Goal: Information Seeking & Learning: Learn about a topic

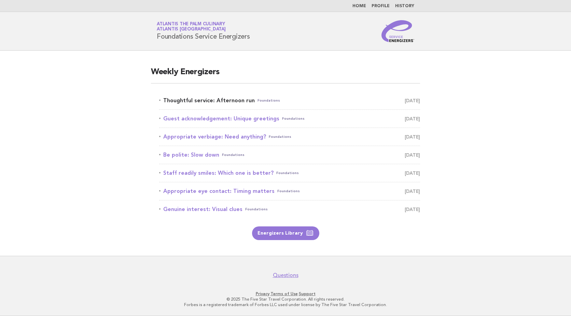
click at [238, 99] on link "Thoughtful service: Afternoon run Foundations October 14" at bounding box center [289, 101] width 261 height 10
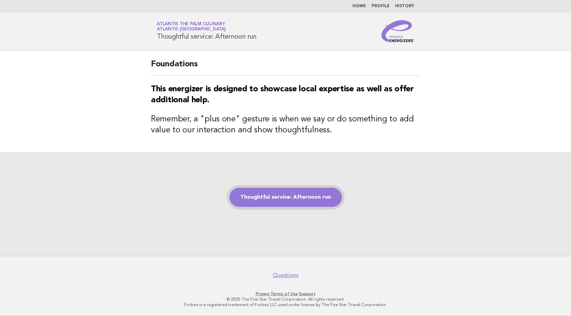
click at [304, 195] on link "Thoughtful service: Afternoon run" at bounding box center [286, 197] width 112 height 19
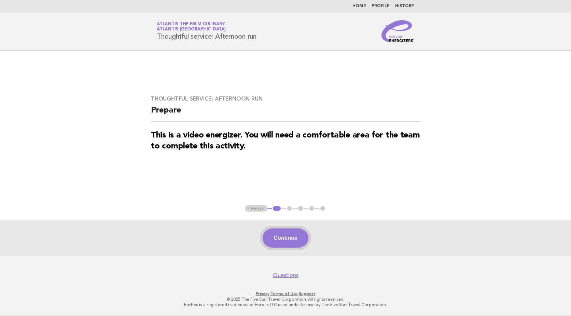
click at [295, 236] on button "Continue" at bounding box center [285, 237] width 45 height 19
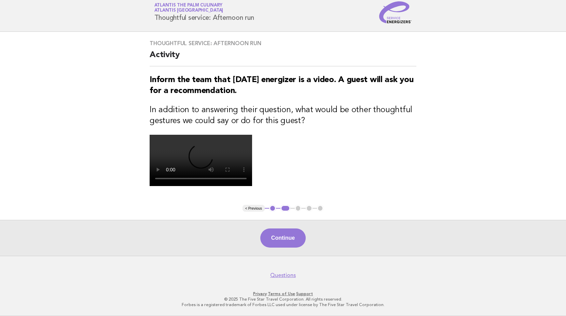
scroll to position [119, 0]
click at [252, 135] on video at bounding box center [201, 160] width 103 height 51
click at [287, 243] on button "Continue" at bounding box center [282, 237] width 45 height 19
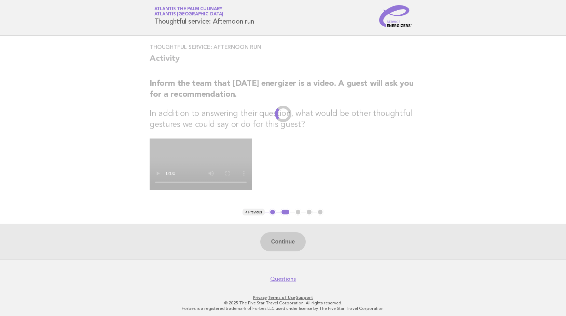
scroll to position [0, 0]
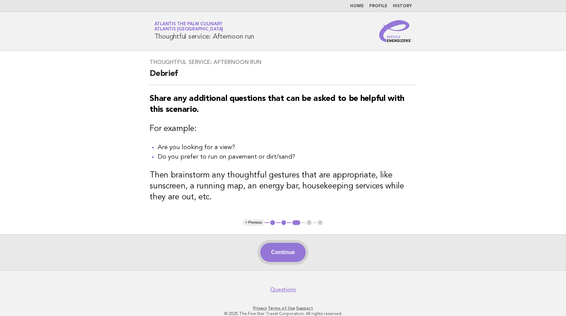
click at [280, 253] on button "Continue" at bounding box center [282, 252] width 45 height 19
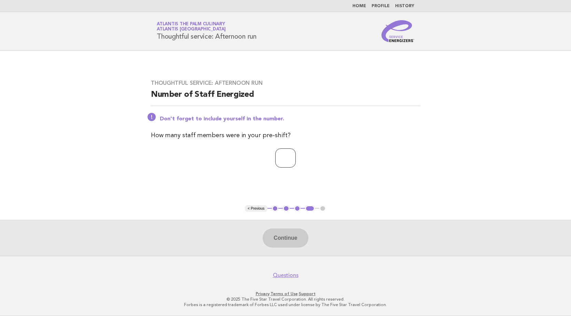
click at [277, 151] on input "number" at bounding box center [285, 157] width 21 height 19
type input "*"
type input "**"
click at [278, 237] on button "Continue" at bounding box center [285, 237] width 45 height 19
